Goal: Information Seeking & Learning: Understand process/instructions

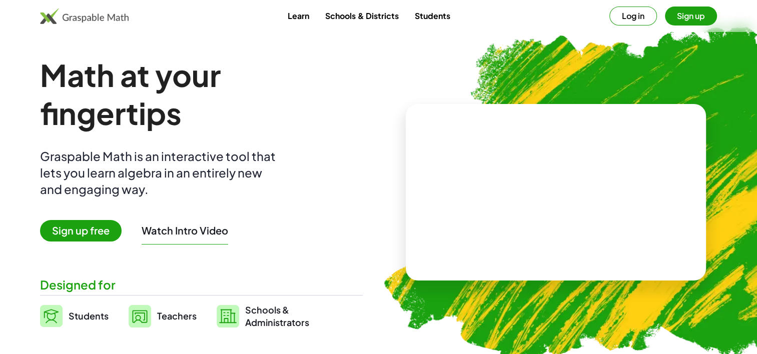
click at [83, 228] on span "Sign up free" at bounding box center [81, 231] width 82 height 22
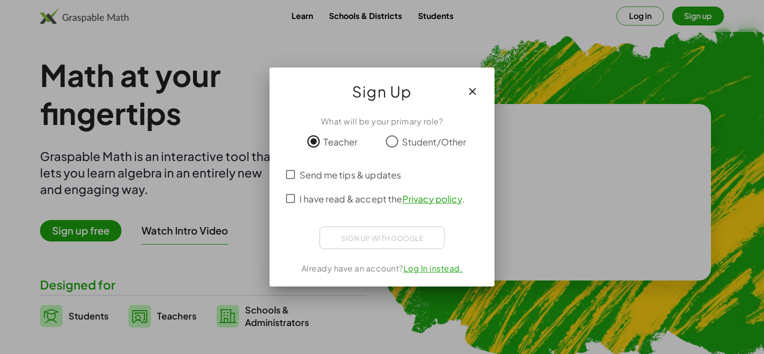
click at [344, 200] on span "I have read & accept the Privacy policy ." at bounding box center [382, 199] width 165 height 14
click at [414, 268] on link "Log In instead." at bounding box center [434, 268] width 60 height 11
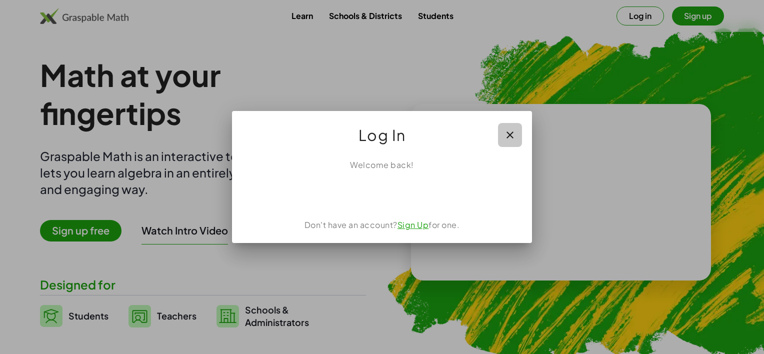
click at [506, 132] on icon "button" at bounding box center [510, 135] width 12 height 12
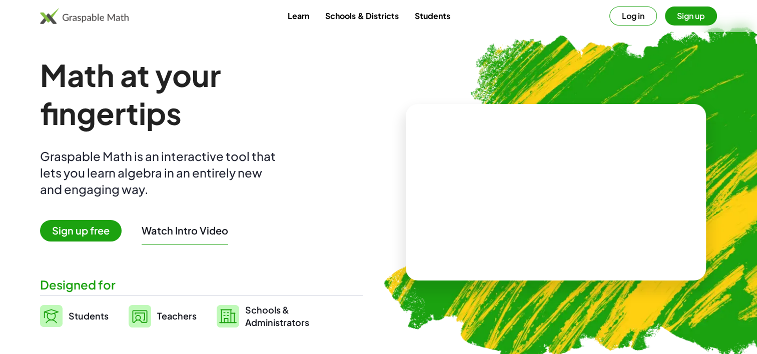
click at [166, 322] on span "Teachers" at bounding box center [177, 316] width 40 height 12
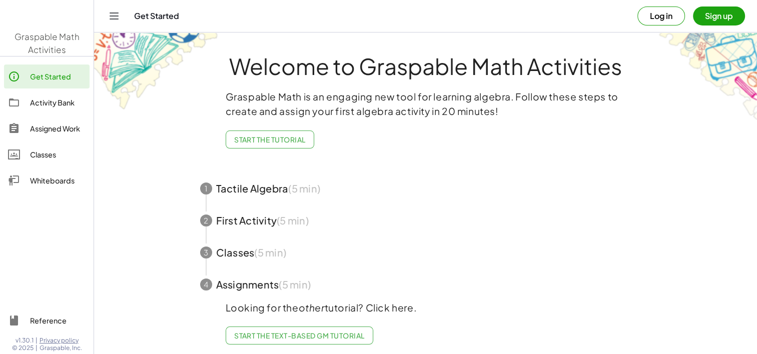
click at [280, 146] on button "Start the Tutorial" at bounding box center [270, 140] width 89 height 18
